Goal: Task Accomplishment & Management: Use online tool/utility

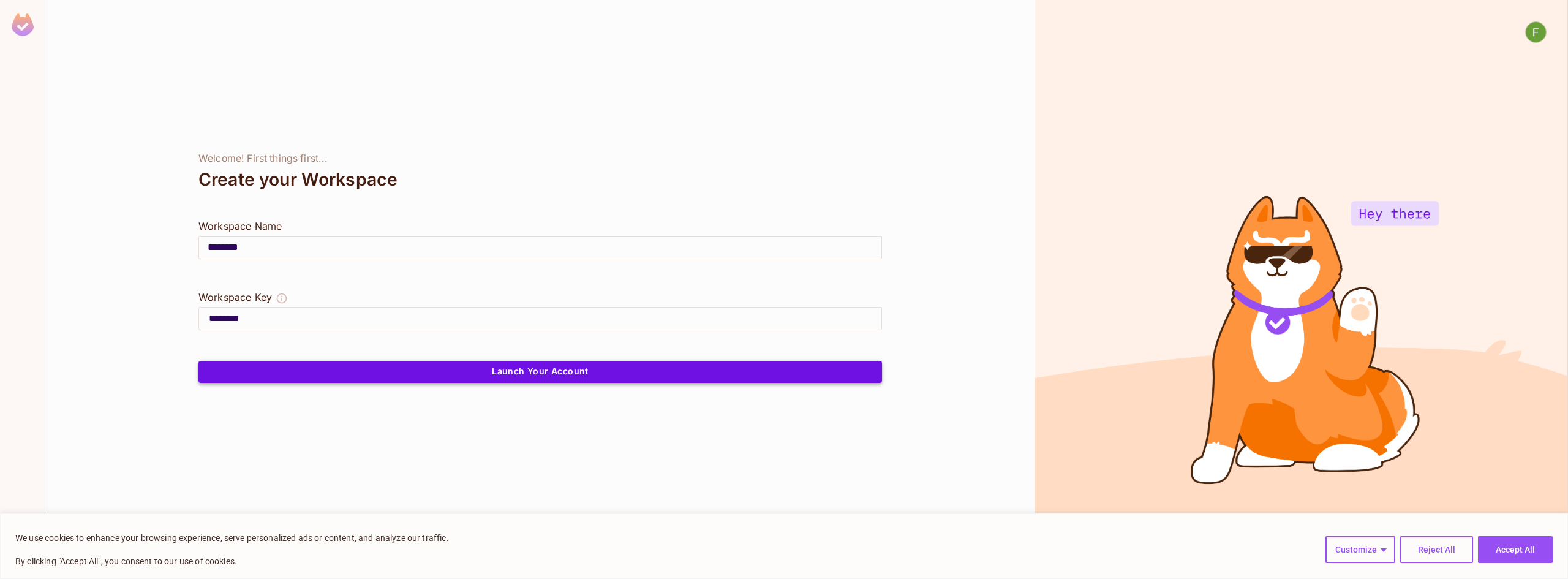
click at [430, 380] on button "Launch Your Account" at bounding box center [540, 371] width 684 height 22
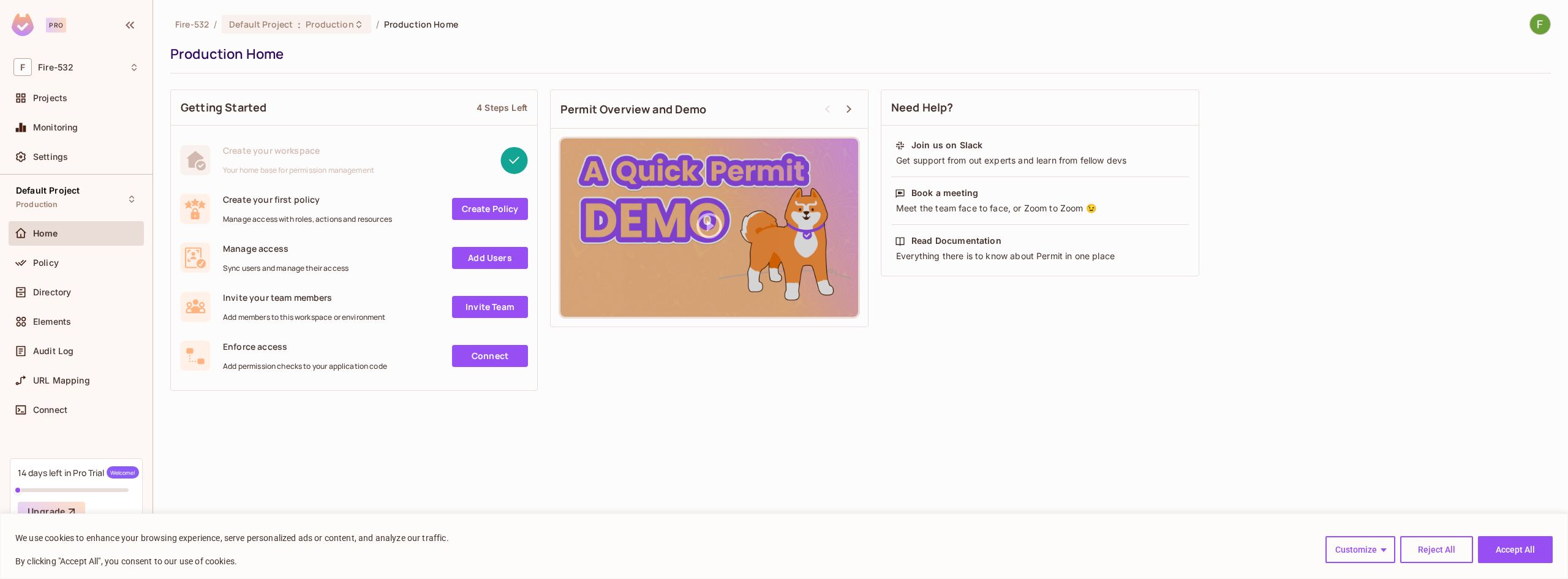
click at [459, 206] on link "Create Policy" at bounding box center [490, 208] width 76 height 22
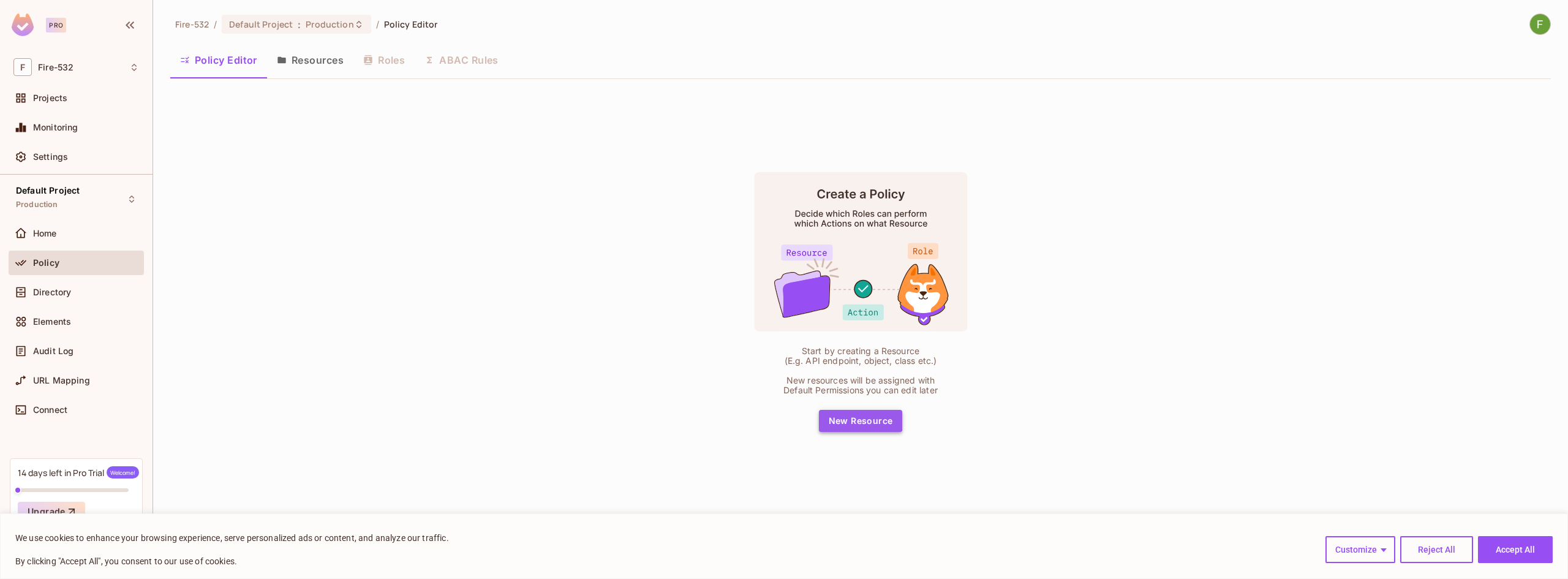
click at [852, 418] on button "New Resource" at bounding box center [861, 421] width 84 height 22
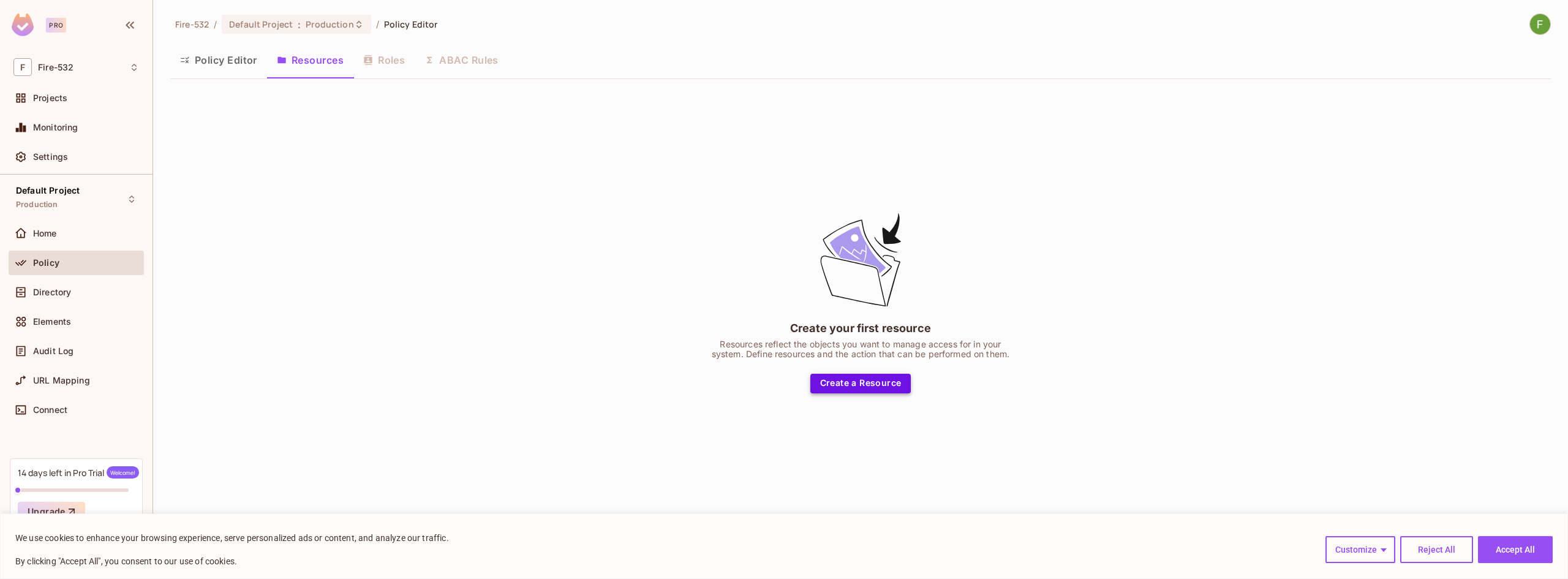
click at [830, 390] on button "Create a Resource" at bounding box center [861, 383] width 101 height 20
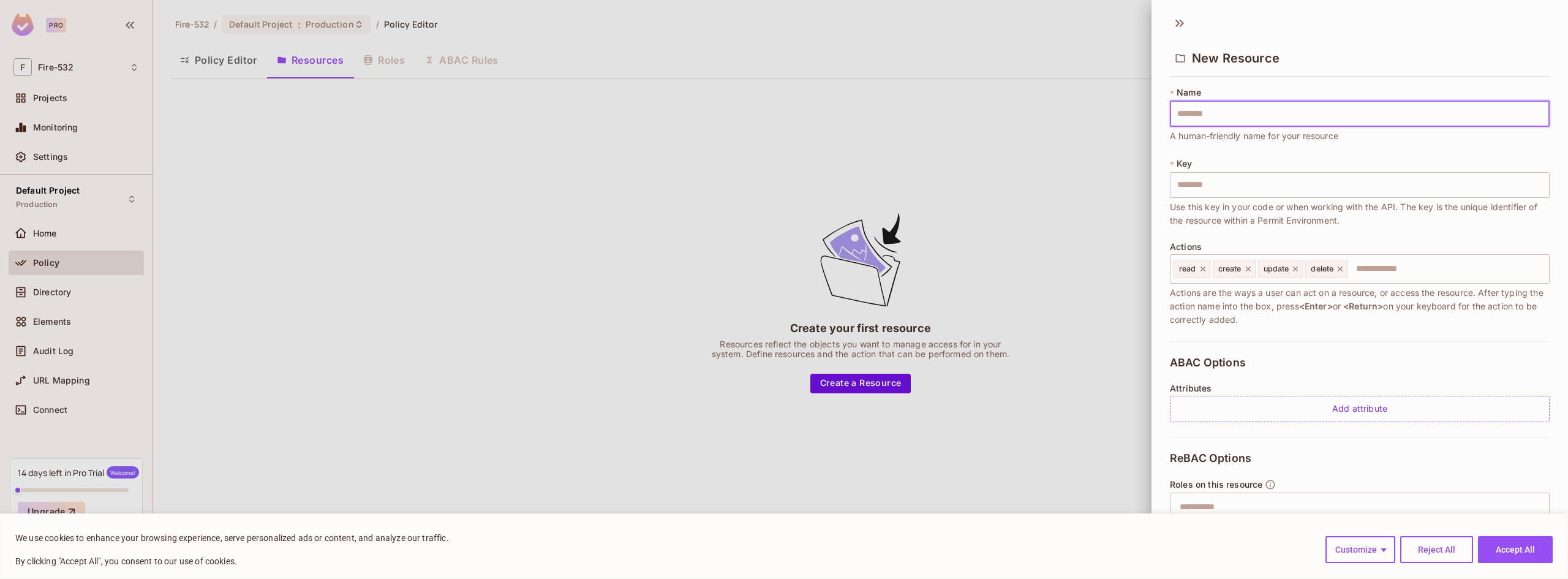
click at [1217, 126] on input "text" at bounding box center [1360, 114] width 379 height 26
type input "**********"
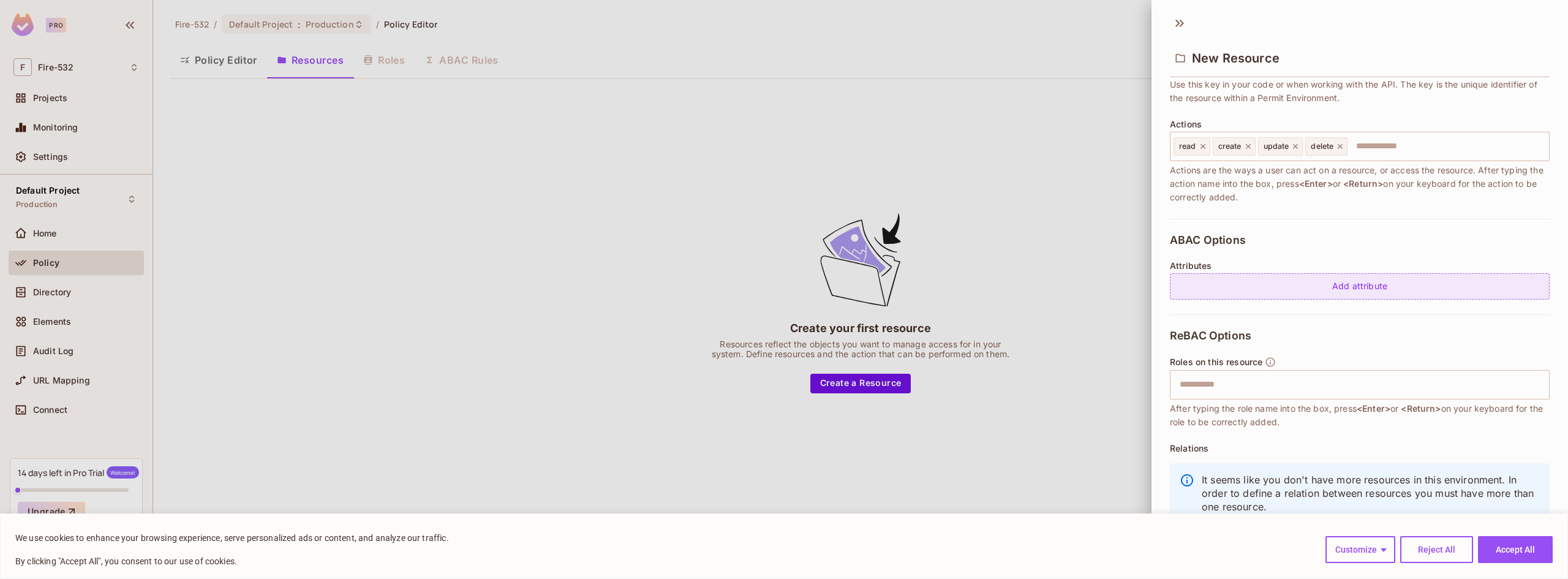
scroll to position [142, 0]
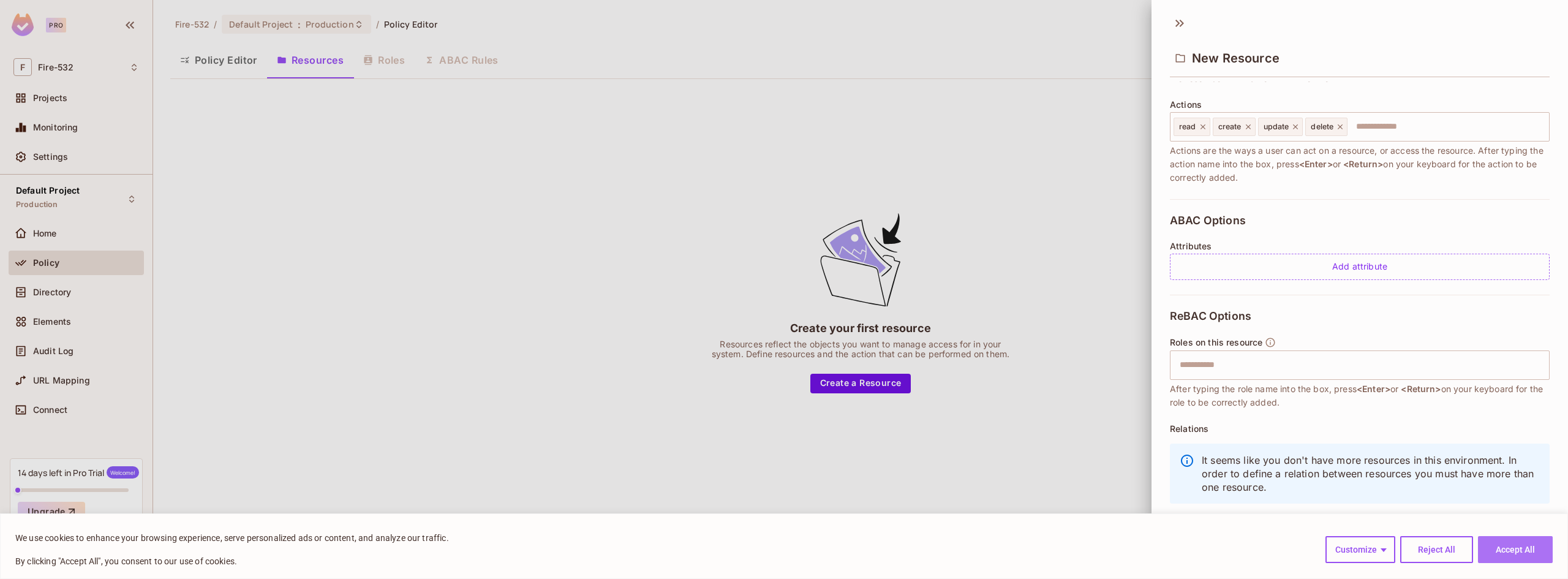
click at [1495, 552] on button "Accept All" at bounding box center [1516, 549] width 75 height 27
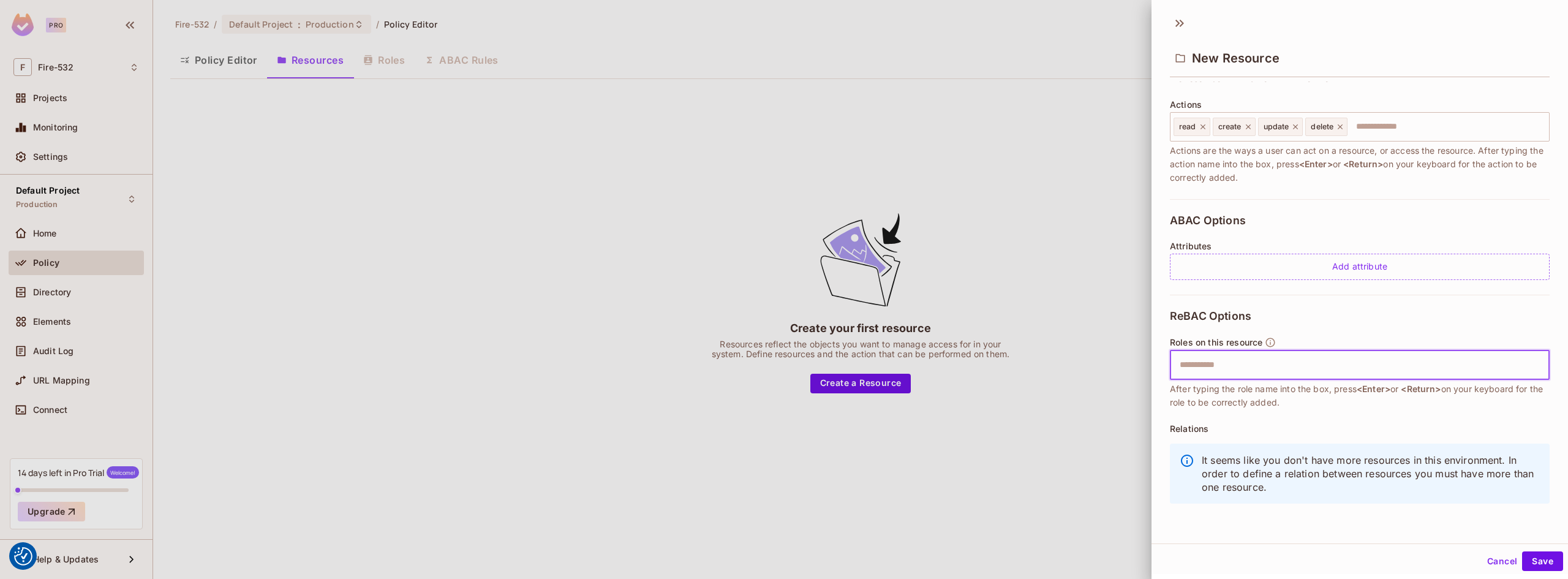
click at [1278, 374] on input "text" at bounding box center [1358, 365] width 372 height 24
click at [866, 277] on div at bounding box center [784, 289] width 1568 height 579
